Goal: Task Accomplishment & Management: Manage account settings

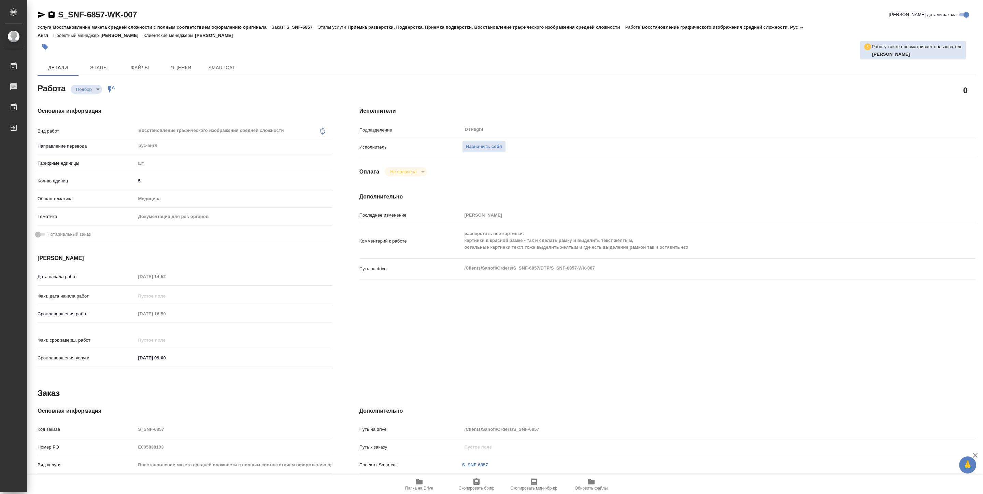
type textarea "x"
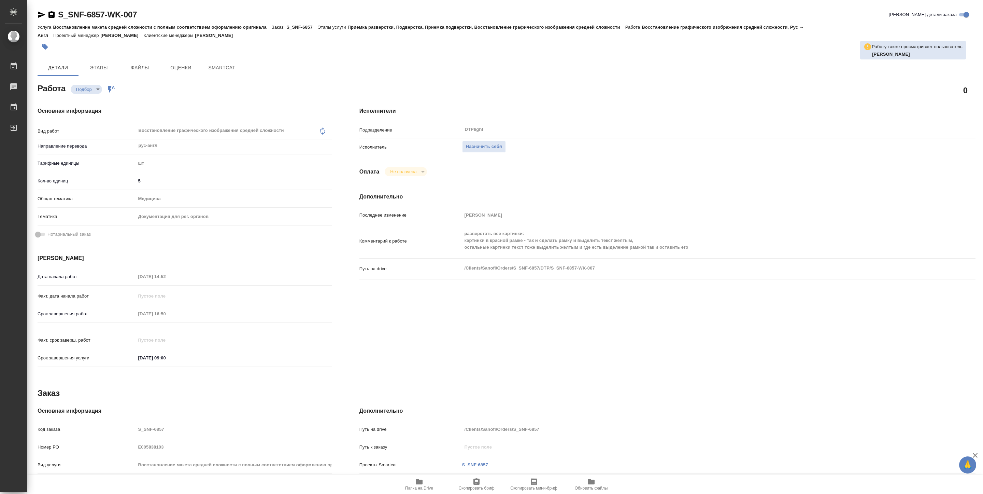
type textarea "x"
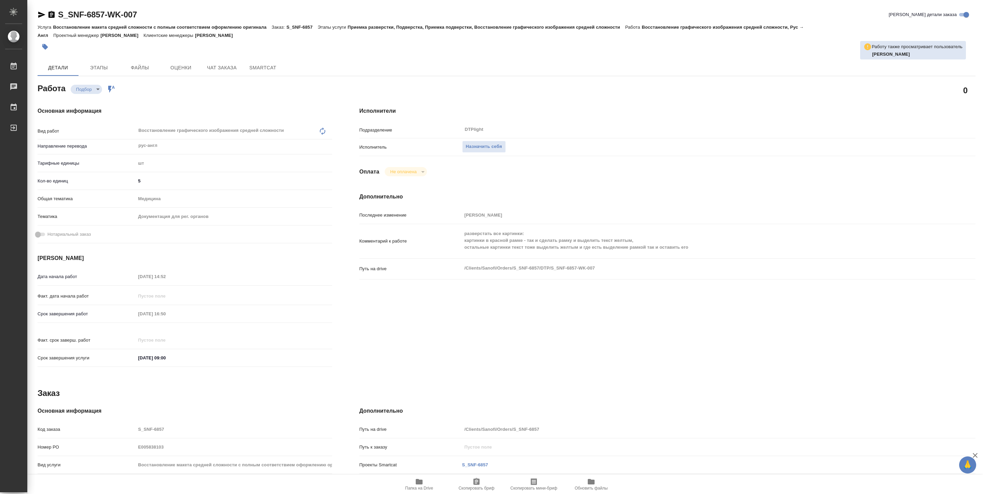
type textarea "x"
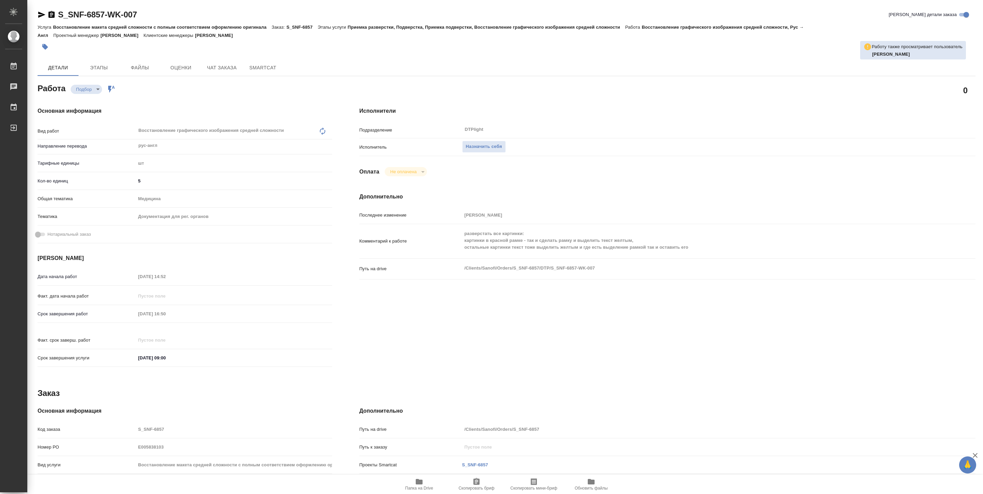
type textarea "x"
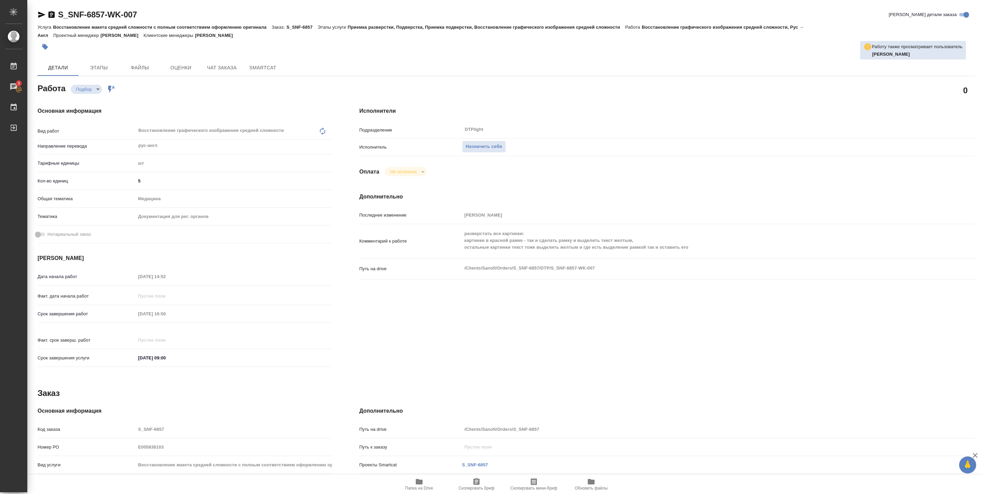
click at [421, 476] on div "Транслитерация названий x" at bounding box center [668, 484] width 616 height 17
click at [423, 481] on icon "button" at bounding box center [419, 481] width 8 height 8
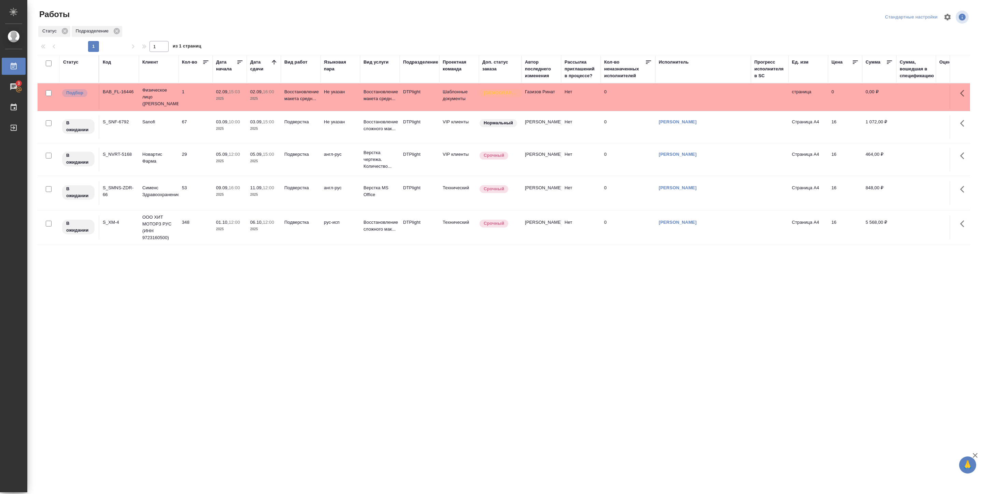
click at [275, 99] on p "2025" at bounding box center [263, 98] width 27 height 7
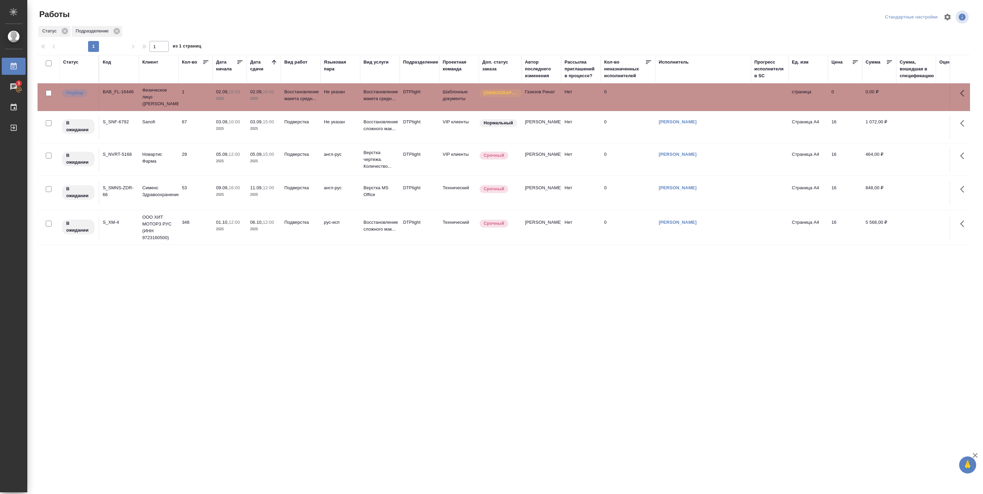
drag, startPoint x: 275, startPoint y: 96, endPoint x: 281, endPoint y: 109, distance: 14.2
click at [281, 109] on tr "Подбор BAB_FL-16446 Физическое лицо (Бабушкинская) 1 02.09, 15:03 2025 02.09, 1…" at bounding box center [757, 97] width 1439 height 28
drag, startPoint x: 281, startPoint y: 109, endPoint x: 282, endPoint y: 132, distance: 23.6
click at [282, 132] on tbody "Подбор BAB_FL-16446 Физическое лицо (Бабушкинская) 1 02.09, 15:03 2025 02.09, 1…" at bounding box center [757, 163] width 1439 height 161
click at [270, 101] on p "2025" at bounding box center [263, 98] width 27 height 7
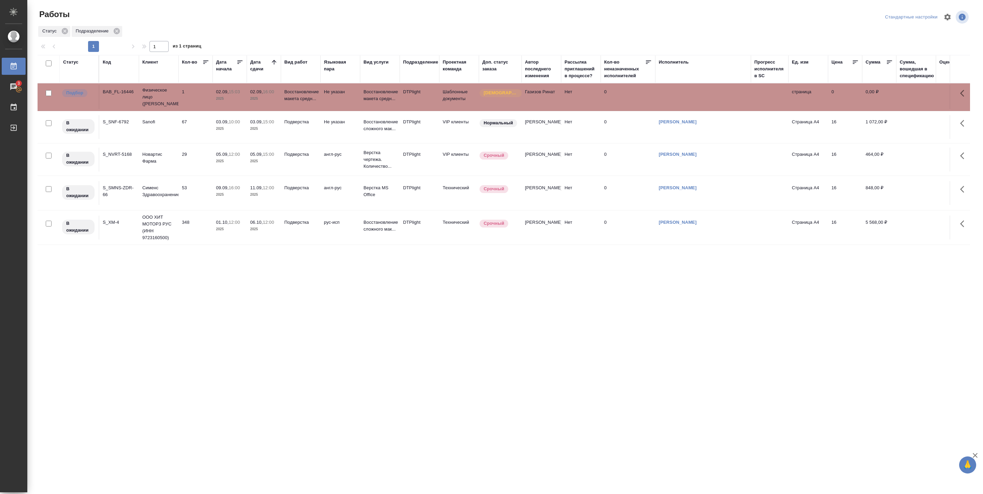
click at [270, 101] on p "2025" at bounding box center [263, 98] width 27 height 7
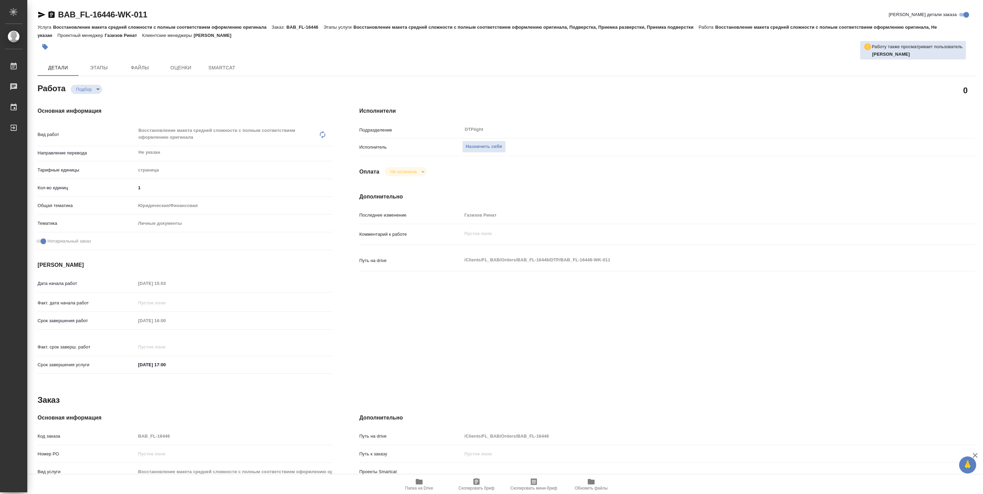
type textarea "x"
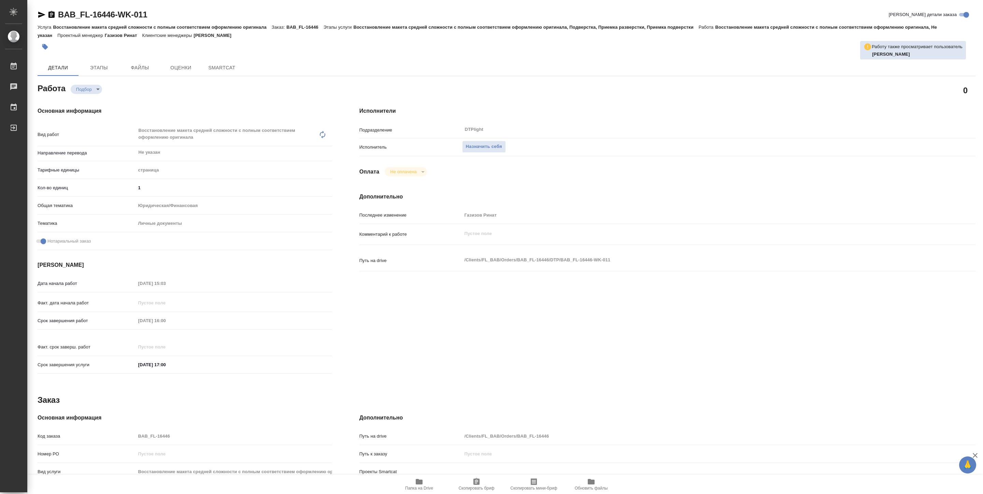
type textarea "x"
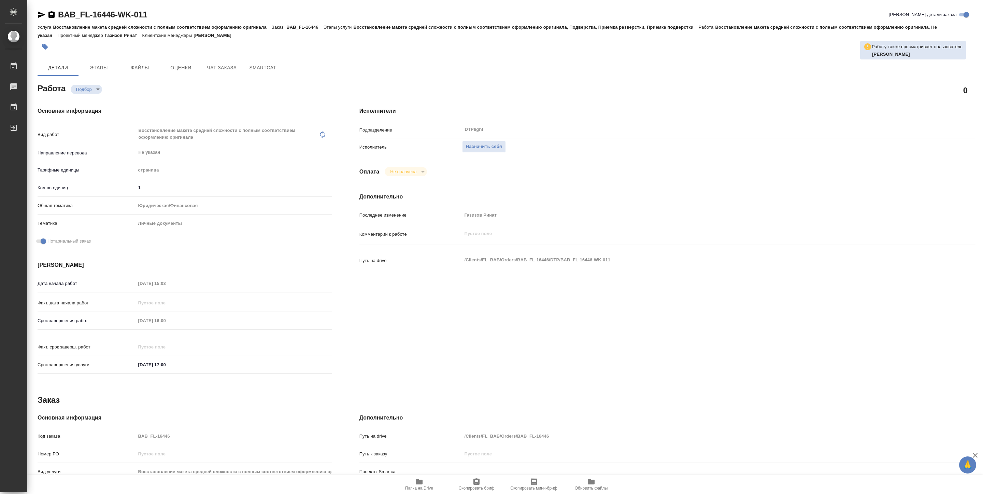
type textarea "x"
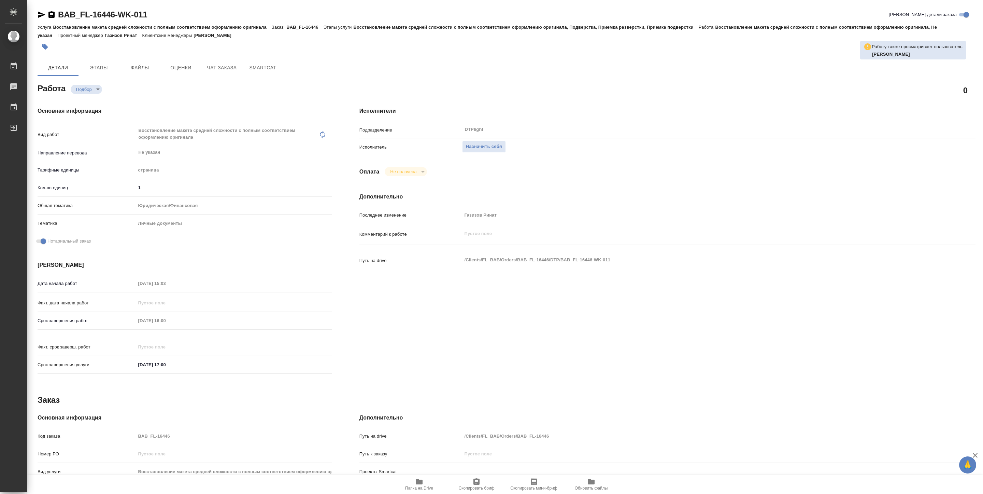
type textarea "x"
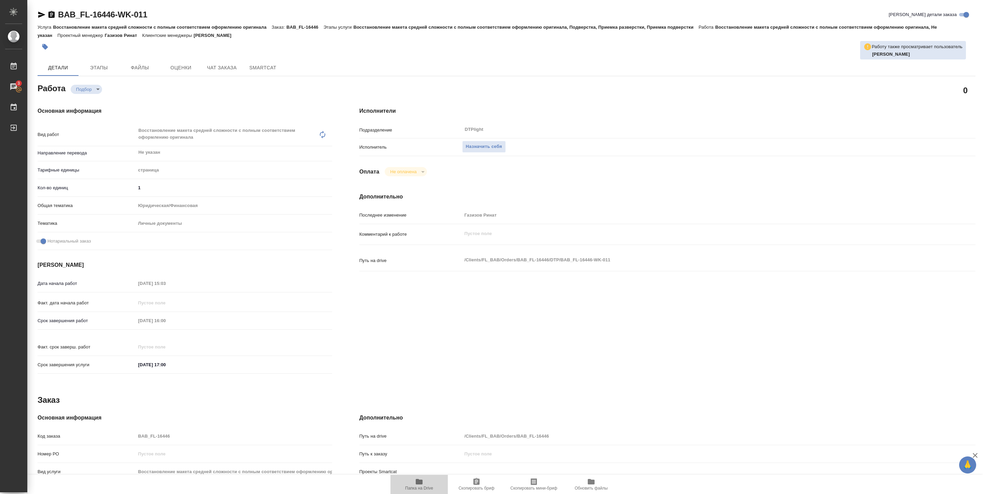
click at [424, 481] on span "Папка на Drive" at bounding box center [419, 483] width 49 height 13
click at [421, 483] on icon "button" at bounding box center [419, 481] width 7 height 5
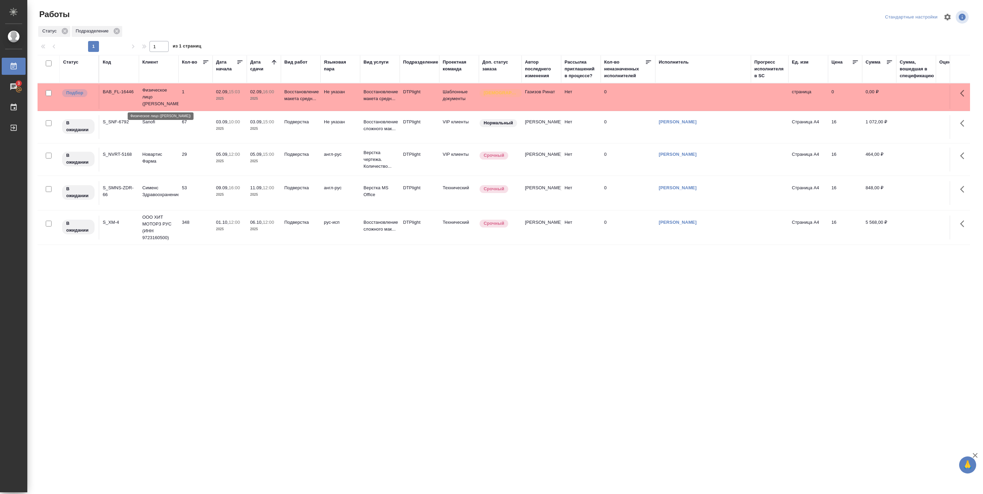
click at [170, 102] on p "Физическое лицо (Бабушкинская)" at bounding box center [158, 97] width 33 height 20
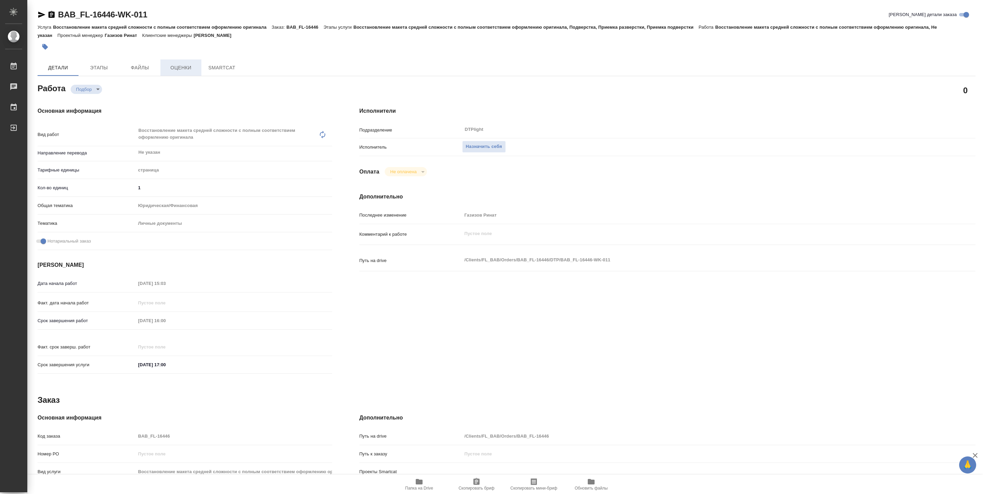
type textarea "x"
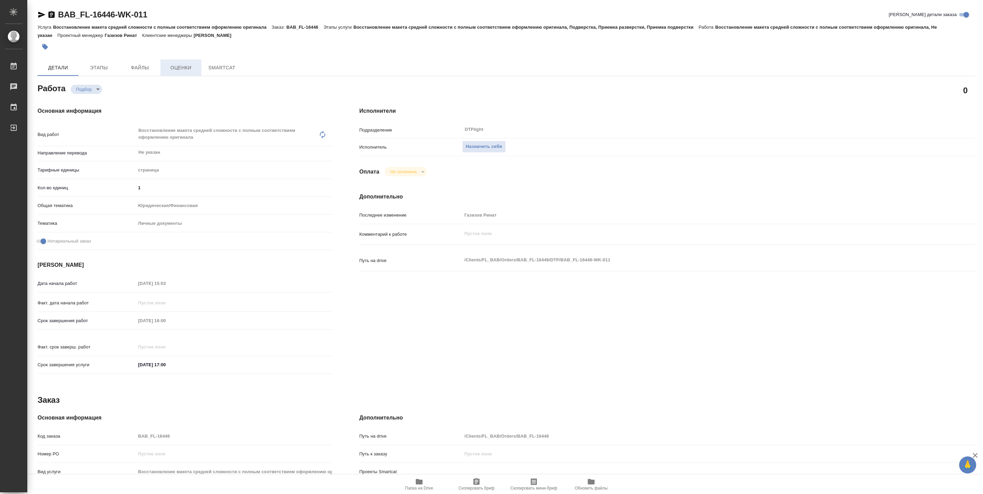
type textarea "x"
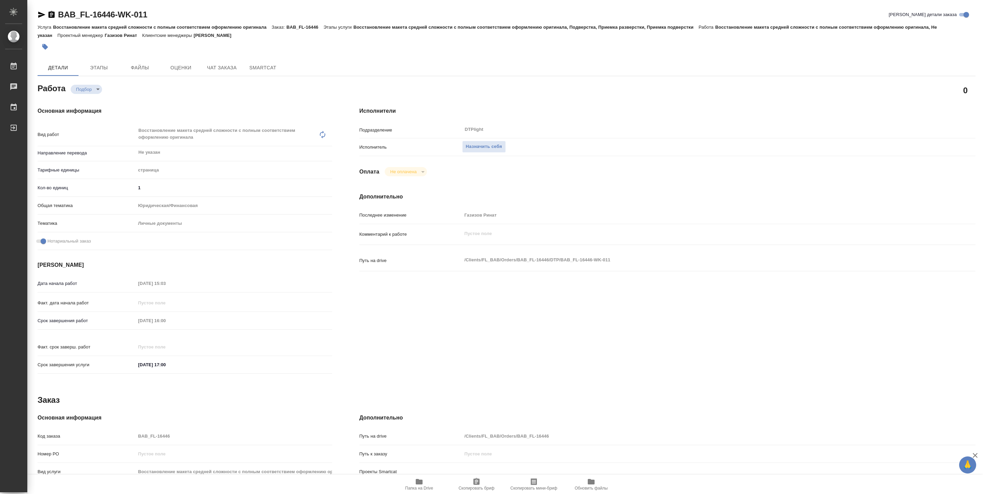
type textarea "x"
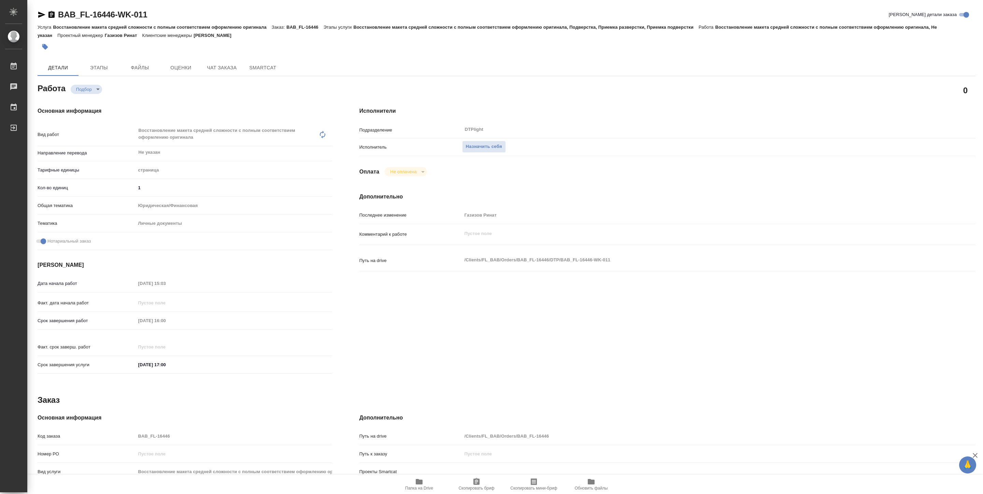
type textarea "x"
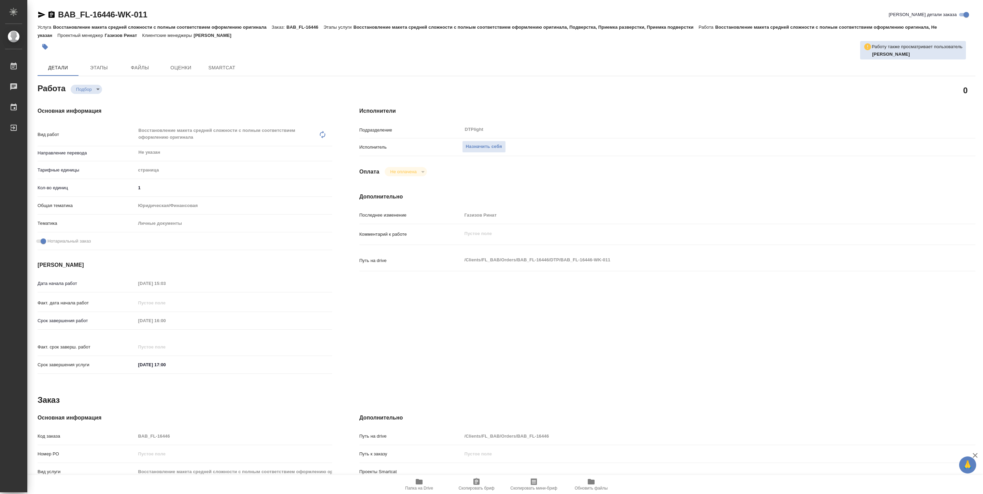
type textarea "x"
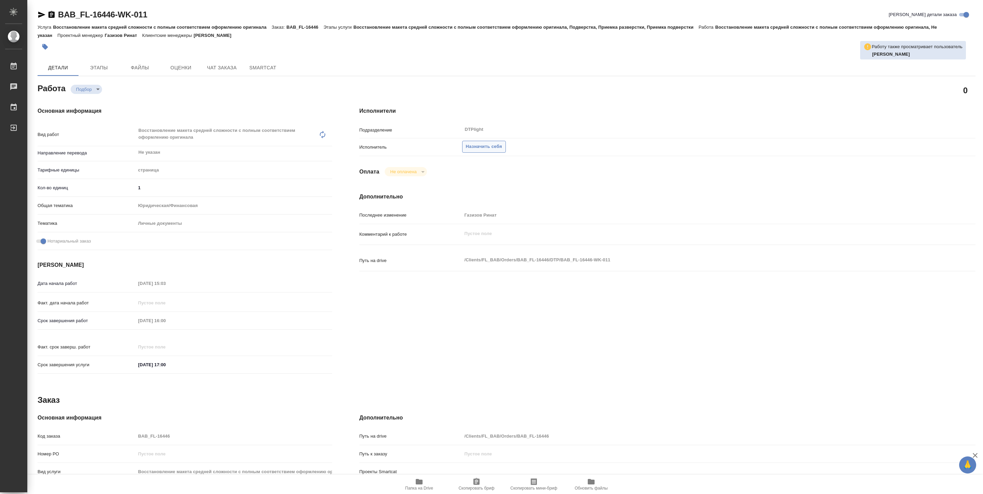
type textarea "x"
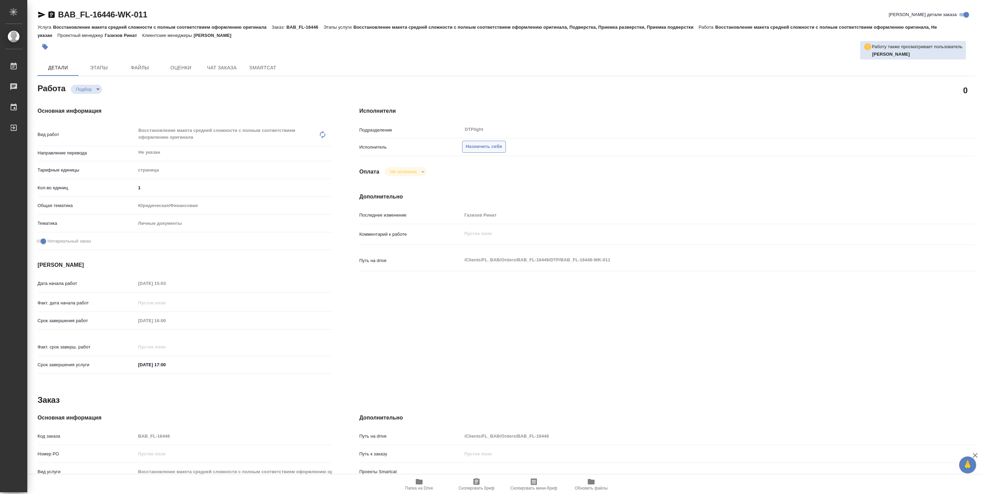
type textarea "x"
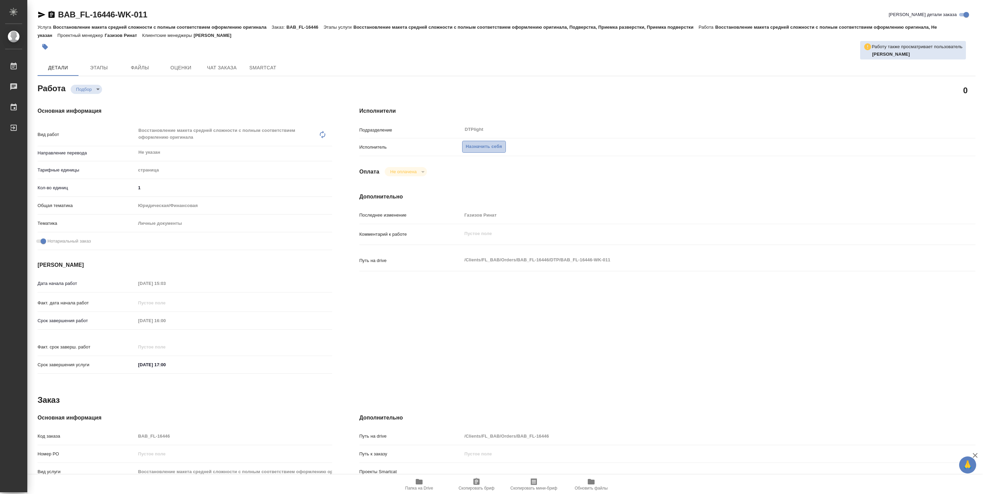
click at [495, 143] on span "Назначить себя" at bounding box center [484, 147] width 36 height 8
type textarea "x"
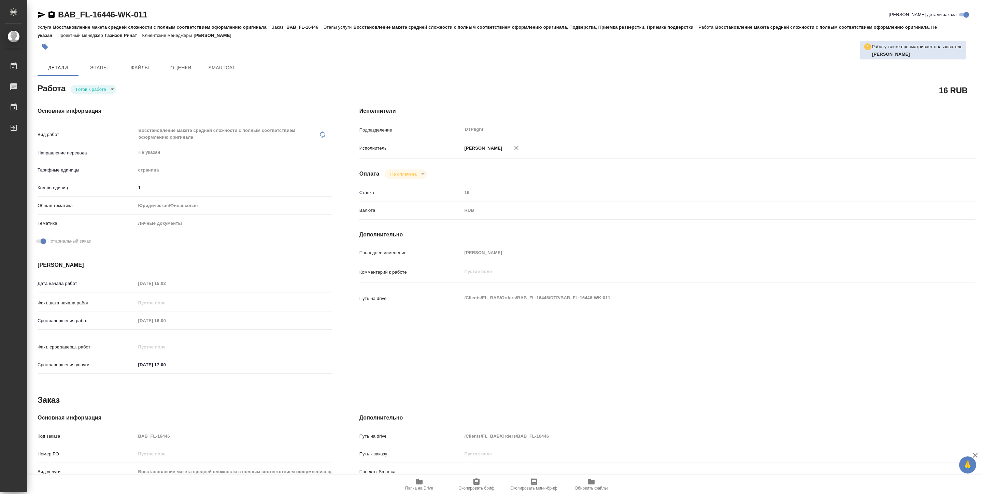
type textarea "x"
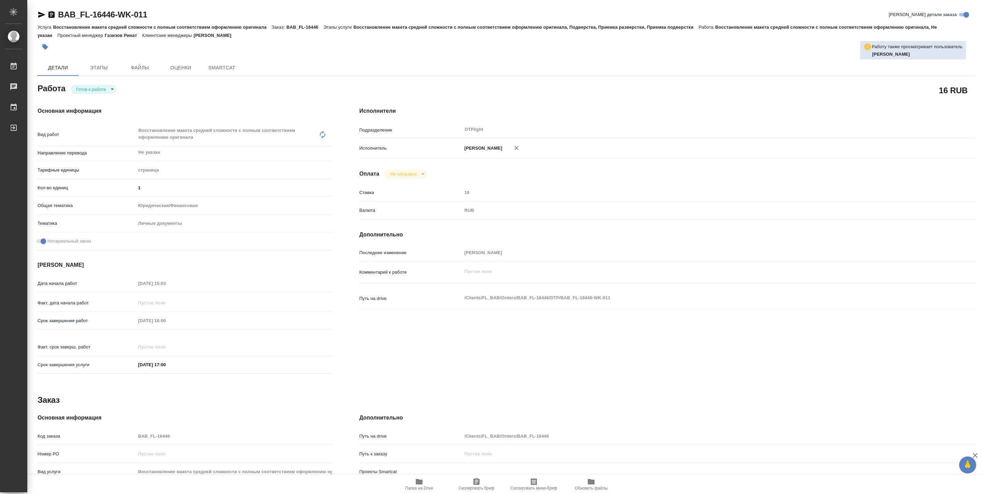
type textarea "x"
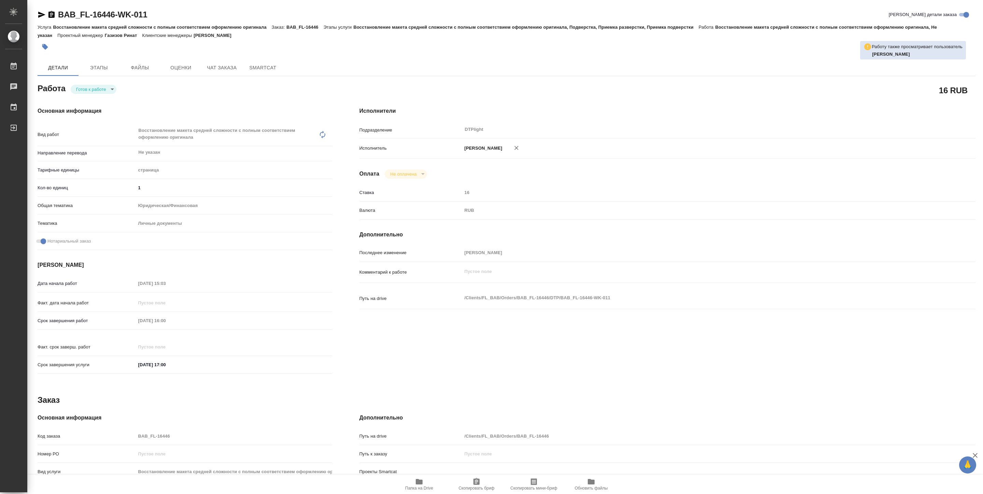
type textarea "x"
click at [97, 90] on body "🙏 .cls-1 fill:#fff; AWATERA Pankina Anna Работы Чаты График Выйти BAB_FL-16446-…" at bounding box center [491, 247] width 983 height 494
click at [97, 90] on button "В работе" at bounding box center [87, 90] width 23 height 8
type textarea "x"
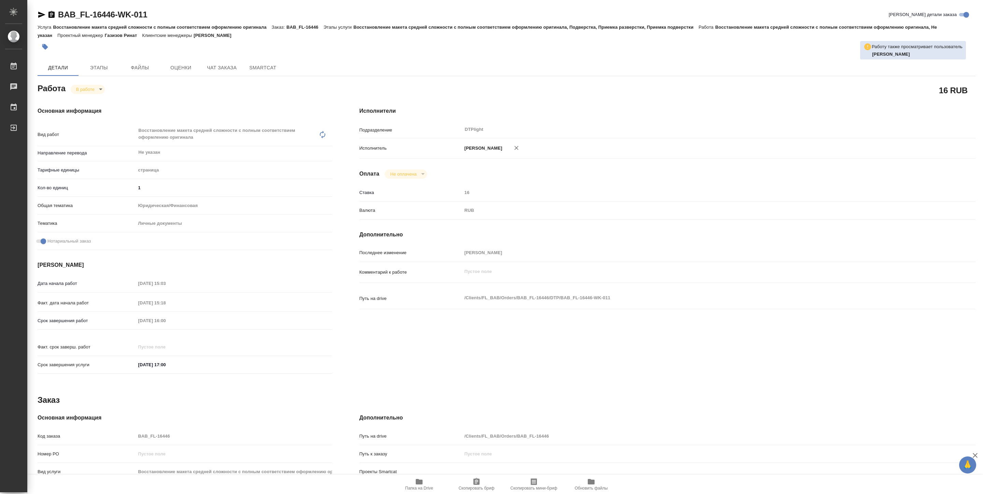
type textarea "x"
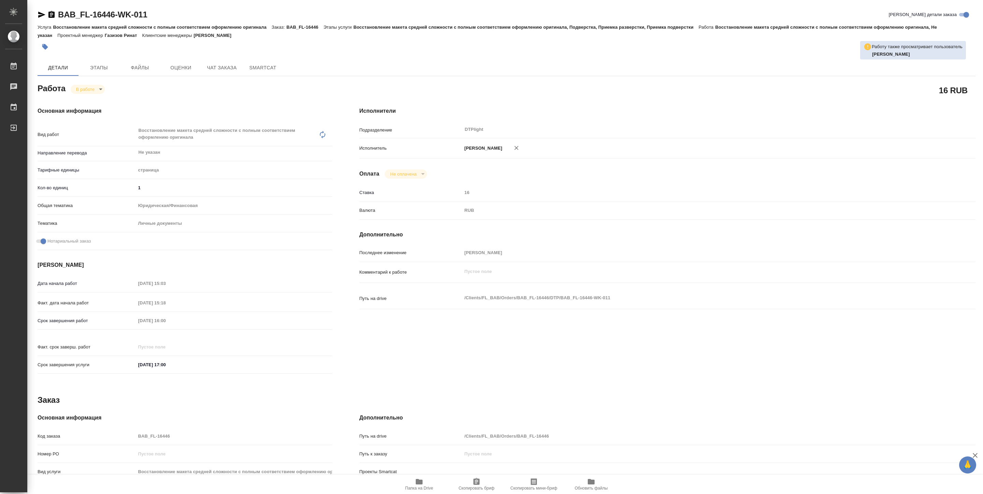
type textarea "x"
click at [420, 484] on icon "button" at bounding box center [419, 481] width 8 height 8
type textarea "x"
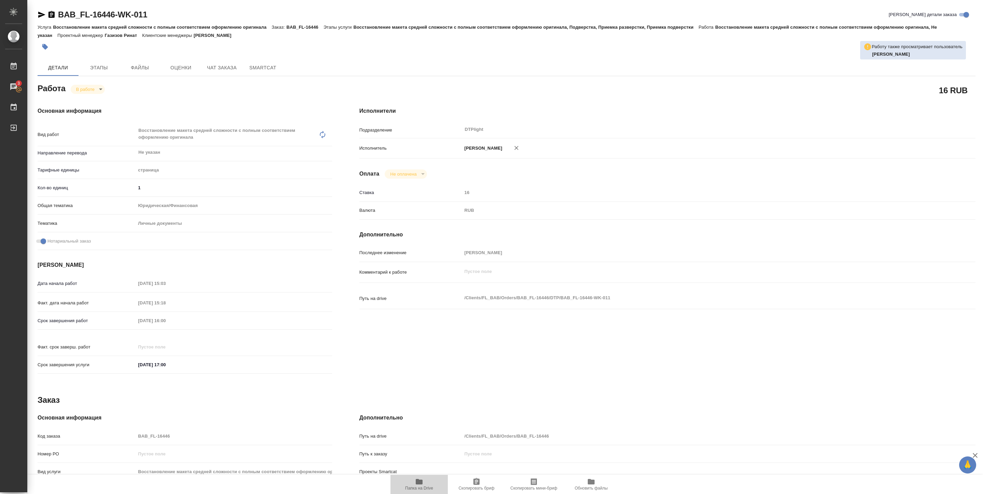
type textarea "x"
click at [419, 484] on icon "button" at bounding box center [419, 481] width 8 height 8
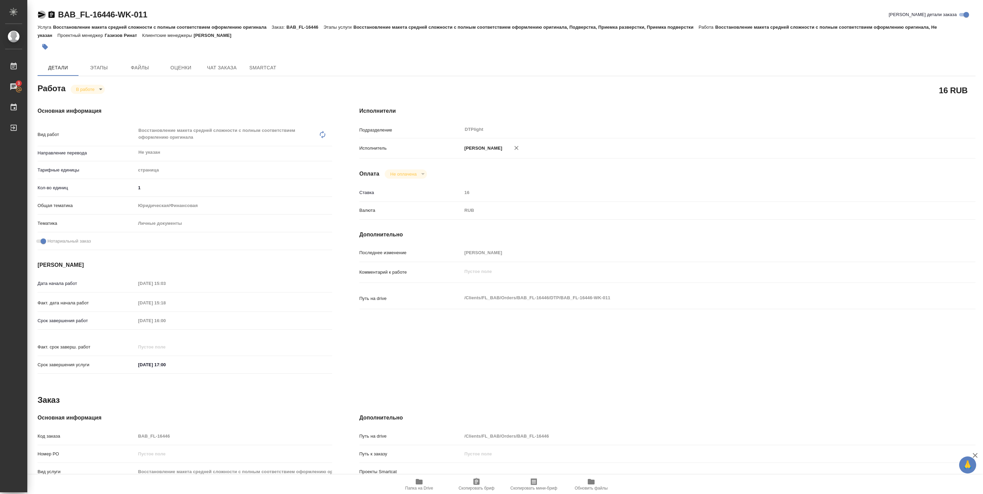
click at [39, 14] on icon "button" at bounding box center [41, 15] width 7 height 6
drag, startPoint x: 48, startPoint y: 21, endPoint x: 168, endPoint y: 18, distance: 119.9
click at [168, 20] on div "BAB_FL-16446-WK-011 Кратко детали заказа" at bounding box center [507, 16] width 938 height 14
copy link "BAB_FL-16446-WK-011"
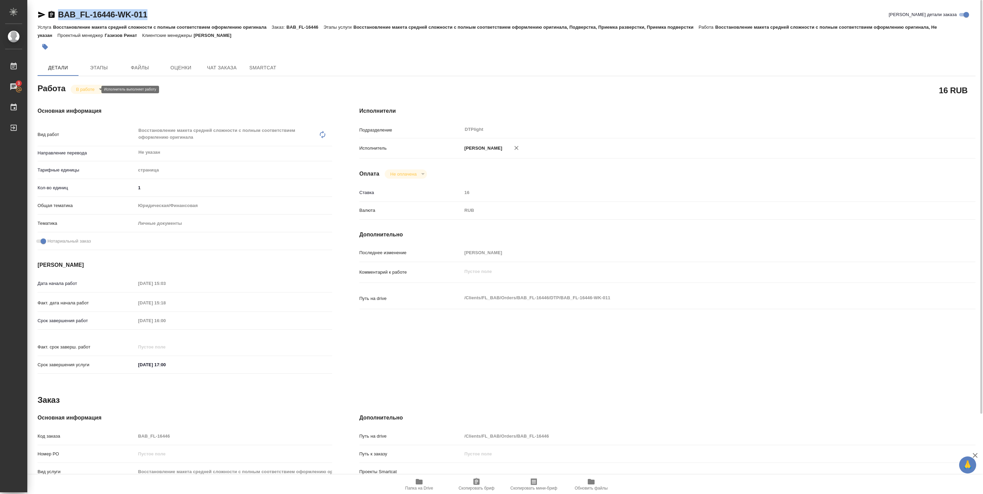
click at [92, 91] on body "🙏 .cls-1 fill:#fff; AWATERA Pankina Anna Работы 3 Чаты График Выйти BAB_FL-1644…" at bounding box center [491, 247] width 983 height 494
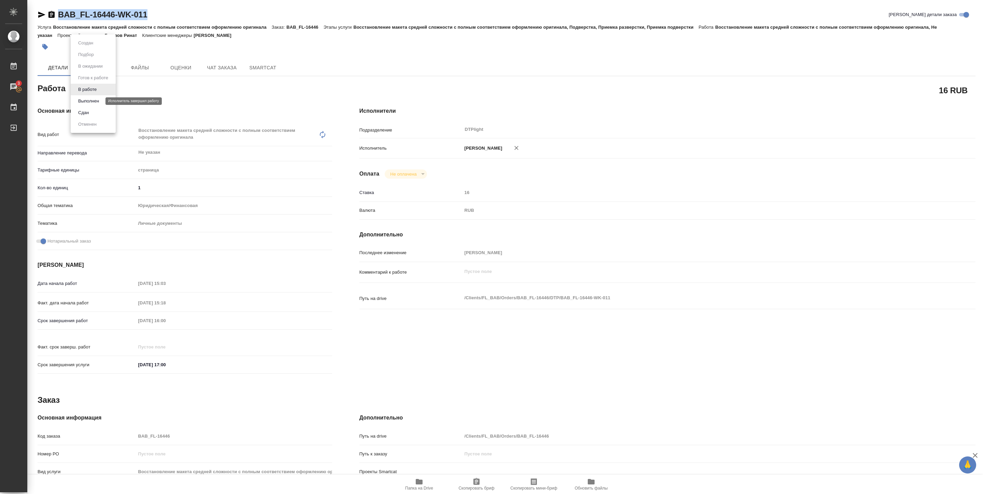
click at [91, 101] on button "Выполнен" at bounding box center [88, 101] width 25 height 8
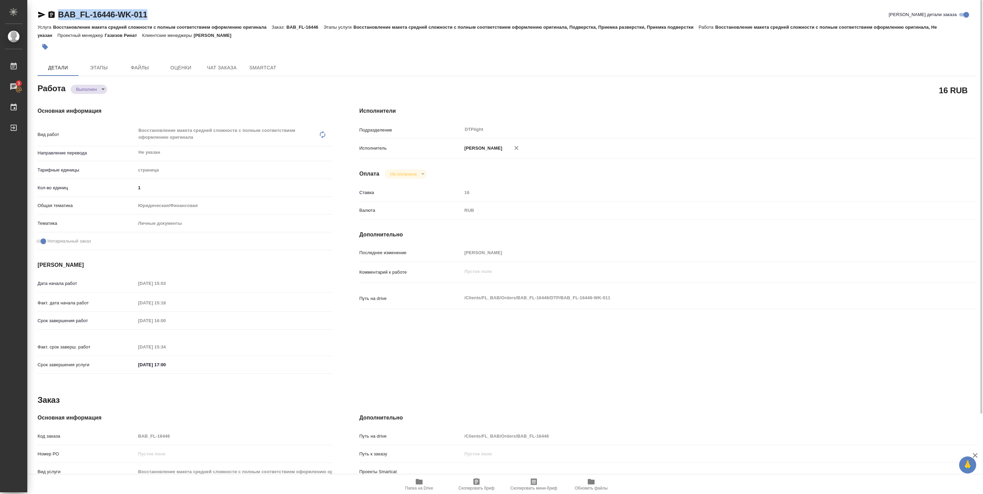
type textarea "x"
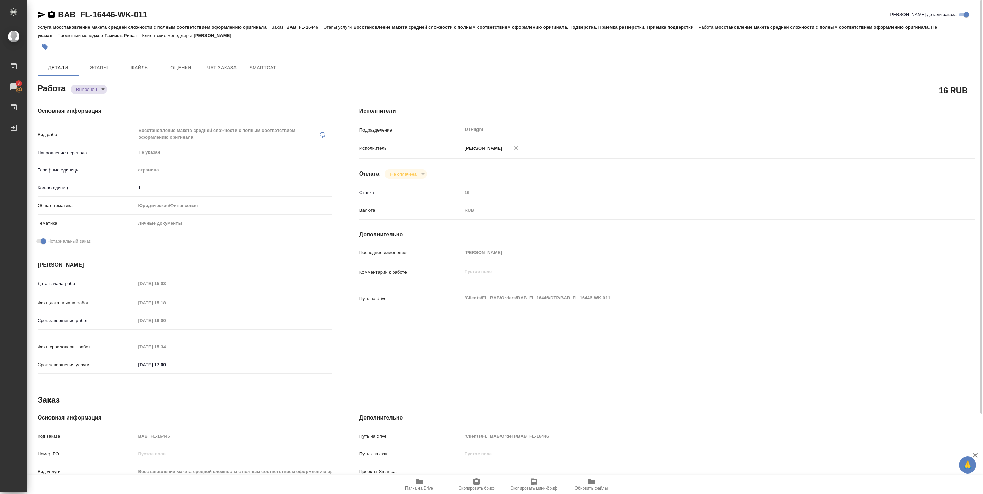
type textarea "x"
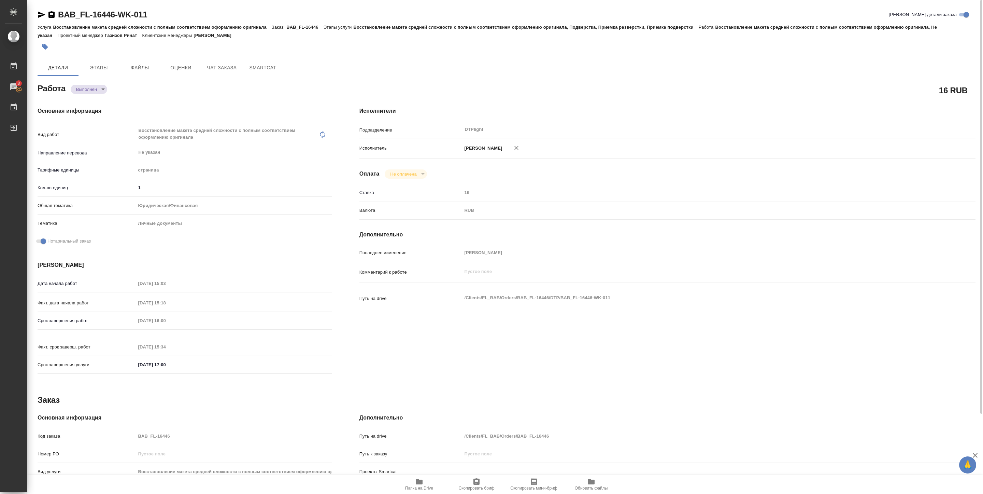
type textarea "x"
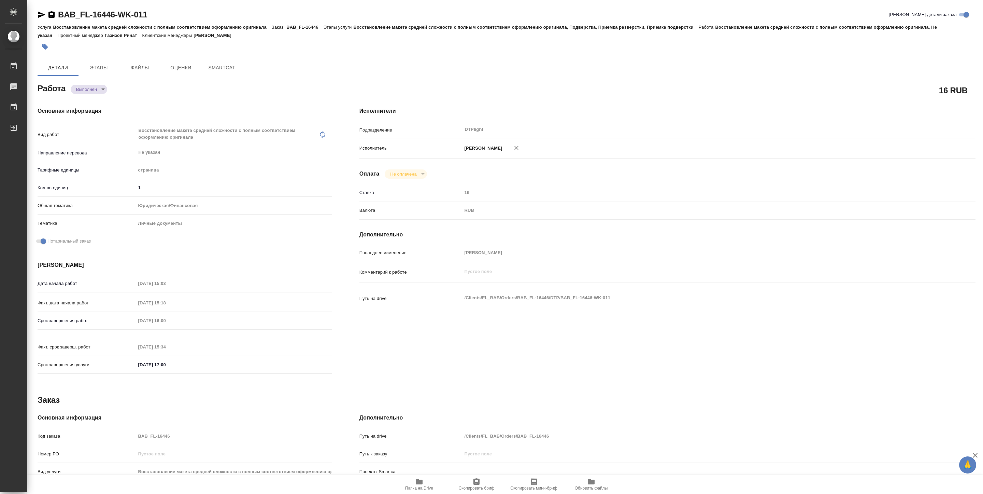
type textarea "x"
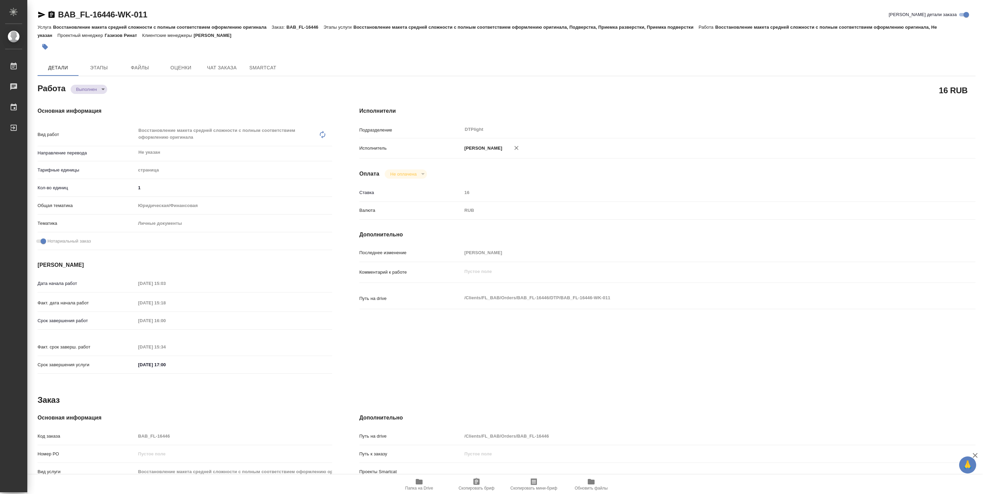
type textarea "x"
